Goal: Task Accomplishment & Management: Use online tool/utility

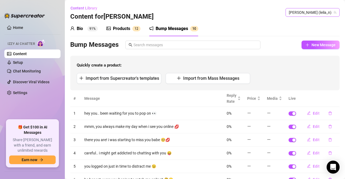
drag, startPoint x: 314, startPoint y: 19, endPoint x: 314, endPoint y: 9, distance: 9.2
click at [314, 14] on div "Content Library Content for [PERSON_NAME] [PERSON_NAME] (leila_n)" at bounding box center [204, 12] width 269 height 17
click at [314, 9] on span "[PERSON_NAME] (leila_n)" at bounding box center [311, 12] width 47 height 8
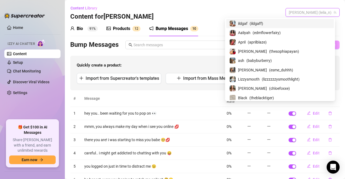
paste input "unfilteredjohn"
type input "unfilteredjohn"
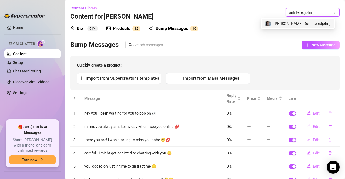
scroll to position [0, 1]
click at [312, 22] on span "( unfilteredjohn )" at bounding box center [317, 24] width 26 height 6
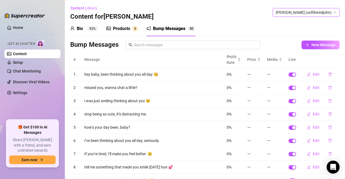
click at [128, 30] on div "Products" at bounding box center [121, 28] width 17 height 6
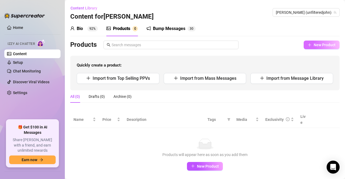
click at [313, 44] on span "New Product" at bounding box center [324, 45] width 22 height 4
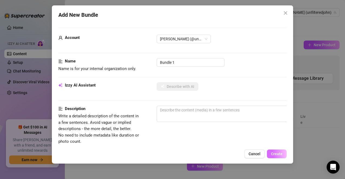
click at [274, 154] on span "Create" at bounding box center [277, 153] width 12 height 4
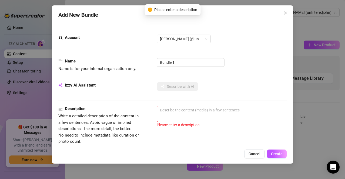
click at [189, 103] on div "Izzy AI Assistant Describe with AI" at bounding box center [172, 93] width 228 height 23
click at [178, 115] on span "0 / 1000" at bounding box center [250, 113] width 189 height 16
click at [202, 97] on div "Izzy AI Assistant Describe with AI" at bounding box center [172, 93] width 228 height 23
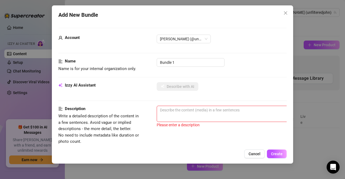
click at [97, 66] on span "Name is for your internal organization only." at bounding box center [98, 69] width 81 height 6
click at [68, 59] on strong "Name" at bounding box center [70, 61] width 11 height 5
click at [256, 153] on span "Cancel" at bounding box center [254, 153] width 12 height 4
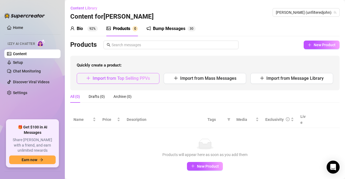
click at [144, 82] on button "Import from Top Selling PPVs" at bounding box center [118, 78] width 83 height 11
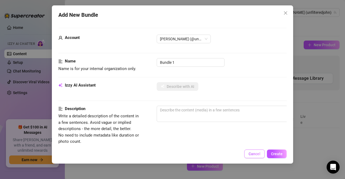
click at [251, 155] on span "Cancel" at bounding box center [254, 153] width 12 height 4
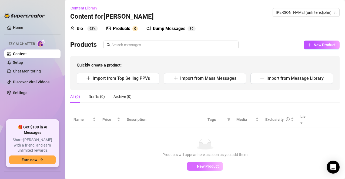
click at [202, 162] on button "New Product" at bounding box center [205, 166] width 36 height 9
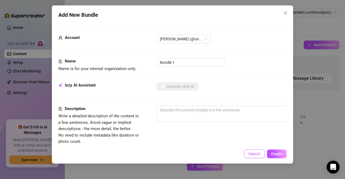
click at [253, 153] on span "Cancel" at bounding box center [254, 153] width 12 height 4
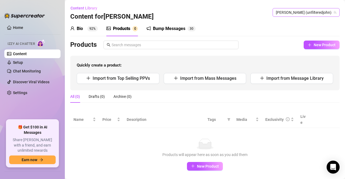
click at [316, 12] on span "[PERSON_NAME] (unfilteredjohn)" at bounding box center [305, 12] width 60 height 8
paste input "[PERSON_NAME]"
type input "[PERSON_NAME]"
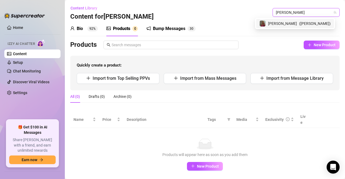
click at [297, 22] on span "[PERSON_NAME]" at bounding box center [282, 24] width 29 height 6
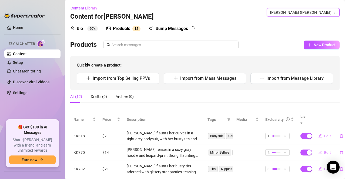
click at [130, 31] on div "Products" at bounding box center [121, 28] width 17 height 6
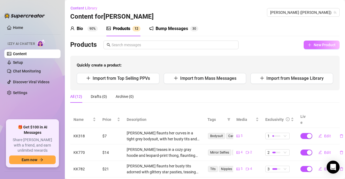
click at [317, 45] on span "New Product" at bounding box center [324, 45] width 22 height 4
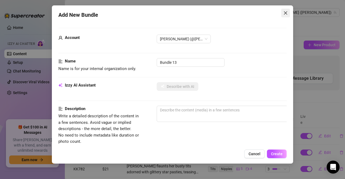
click at [285, 13] on icon "close" at bounding box center [285, 12] width 3 height 3
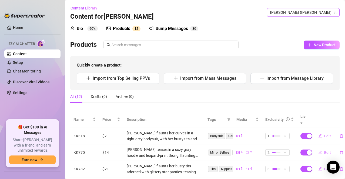
click at [320, 13] on span "[PERSON_NAME] ([PERSON_NAME])" at bounding box center [303, 12] width 66 height 8
paste input "leila_n"
type input "leila_n"
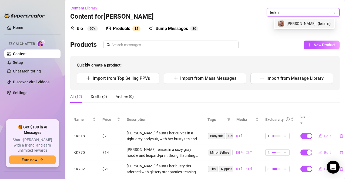
click at [309, 24] on span "[PERSON_NAME]" at bounding box center [300, 24] width 29 height 6
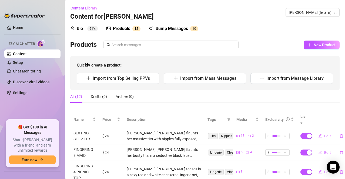
click at [186, 29] on div "Bump Messages" at bounding box center [171, 28] width 32 height 6
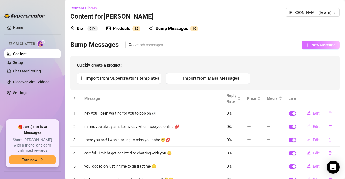
click at [317, 45] on span "New Message" at bounding box center [323, 45] width 24 height 4
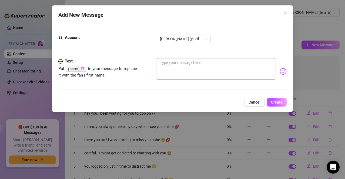
click at [220, 71] on textarea at bounding box center [215, 69] width 119 height 22
click at [197, 61] on textarea "what's one good thing happened to you [DATE] babe? 💕" at bounding box center [215, 69] width 119 height 22
type textarea "what's one good thing that happened to you [DATE] babe? 💕"
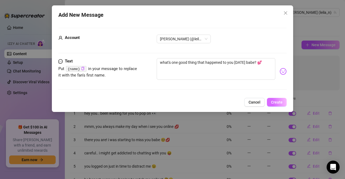
click at [273, 103] on span "Create" at bounding box center [277, 102] width 12 height 4
